Goal: Task Accomplishment & Management: Complete application form

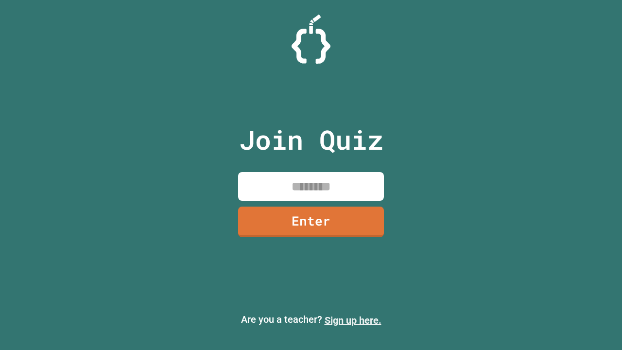
click at [353, 320] on link "Sign up here." at bounding box center [352, 320] width 57 height 12
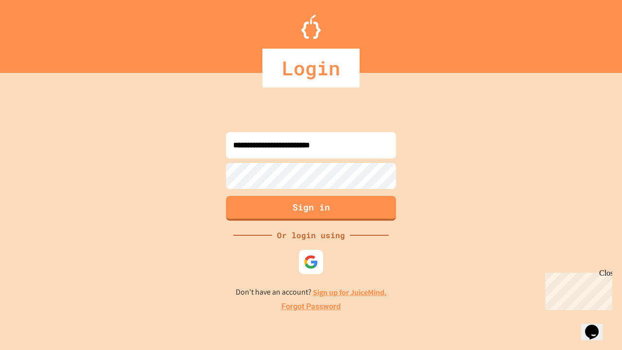
type input "**********"
